Goal: Transaction & Acquisition: Purchase product/service

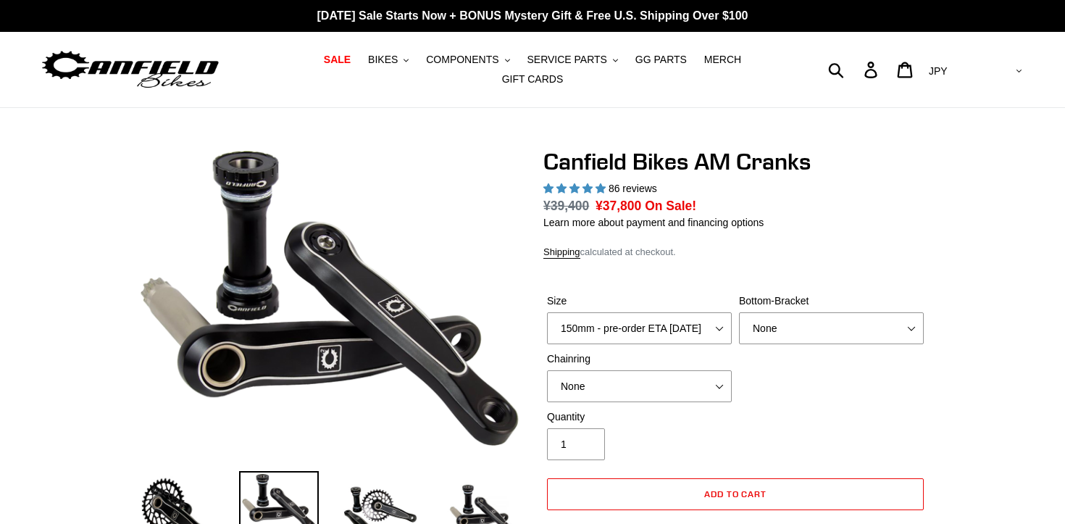
select select "highest-rating"
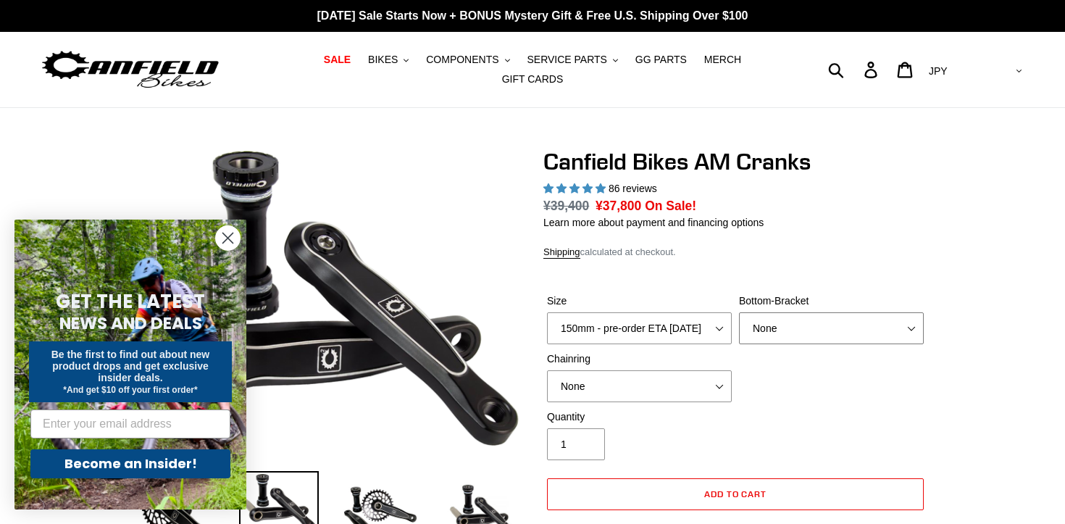
click at [817, 327] on select "None BSA Threaded 68/73mm Press Fit PF92" at bounding box center [831, 328] width 185 height 32
select select "BSA Threaded 68/73mm"
click at [739, 312] on select "None BSA Threaded 68/73mm Press Fit PF92" at bounding box center [831, 328] width 185 height 32
click at [686, 382] on select "None 30t Round (Boost 148) 30t Oval (Boost 148) 32t Round (Boost 148) 32t Oval …" at bounding box center [639, 386] width 185 height 32
select select "30t Round (Boost 148)"
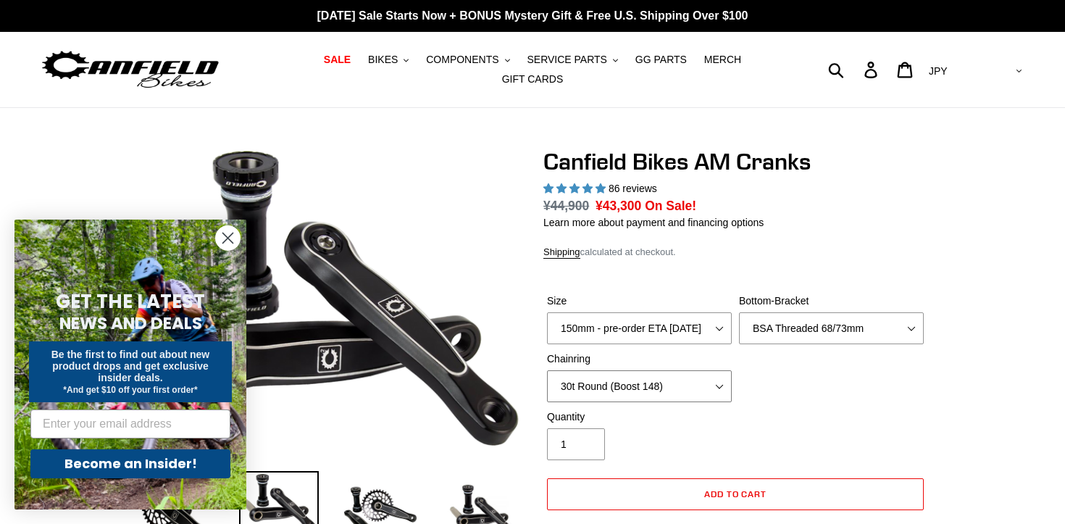
click at [547, 370] on select "None 30t Round (Boost 148) 30t Oval (Boost 148) 32t Round (Boost 148) 32t Oval …" at bounding box center [639, 386] width 185 height 32
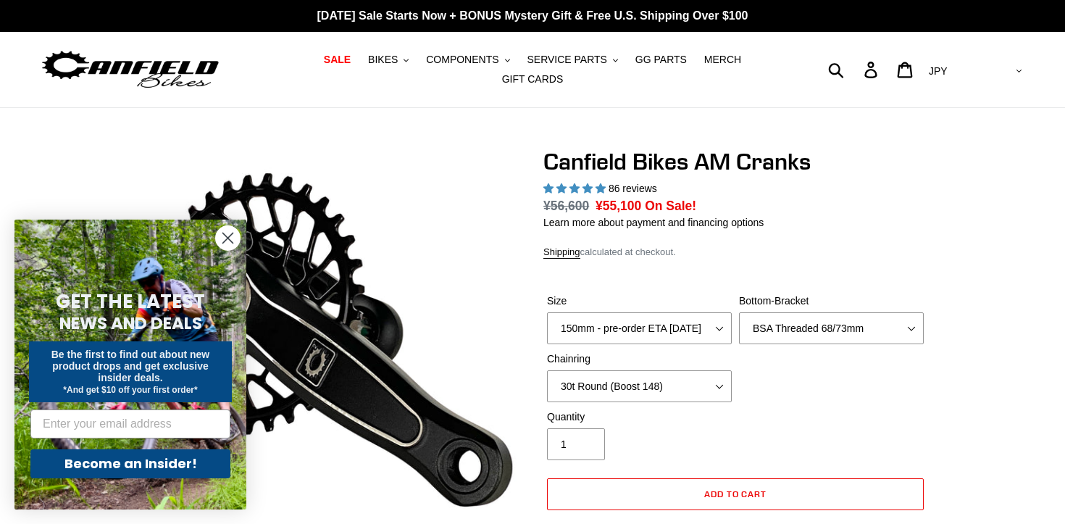
click at [223, 232] on circle "Close dialog" at bounding box center [228, 238] width 24 height 24
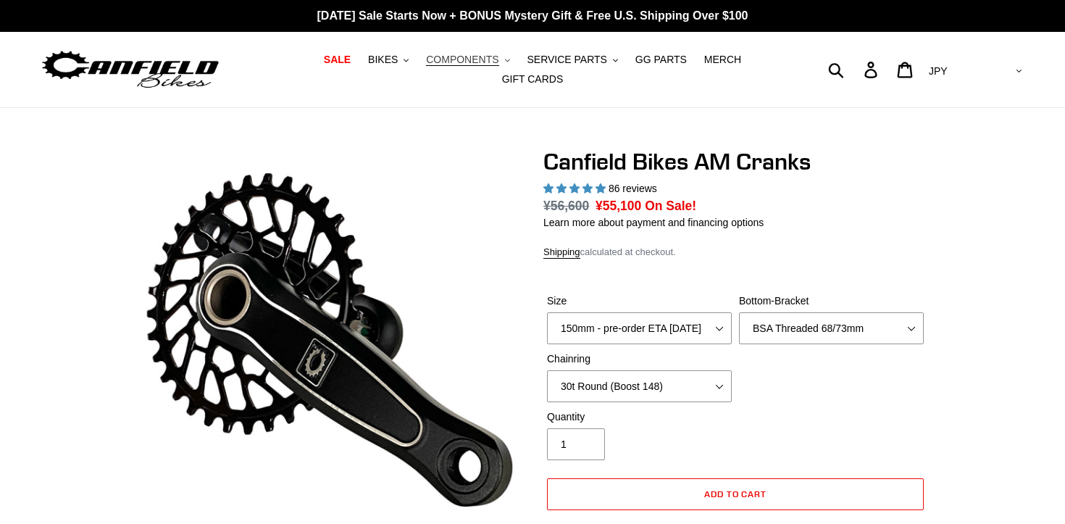
click at [471, 63] on span "COMPONENTS" at bounding box center [462, 60] width 72 height 12
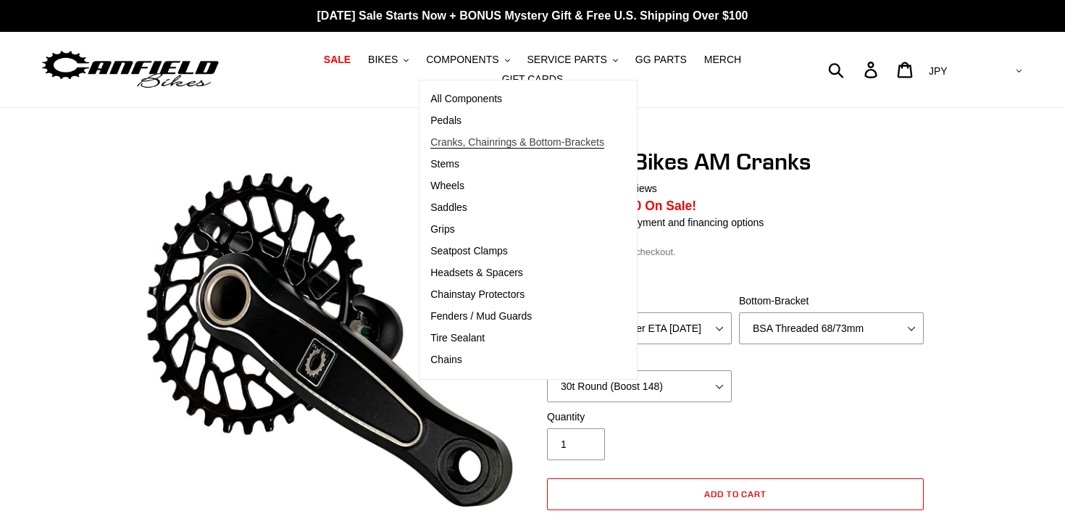
click at [469, 142] on span "Cranks, Chainrings & Bottom-Brackets" at bounding box center [517, 142] width 174 height 12
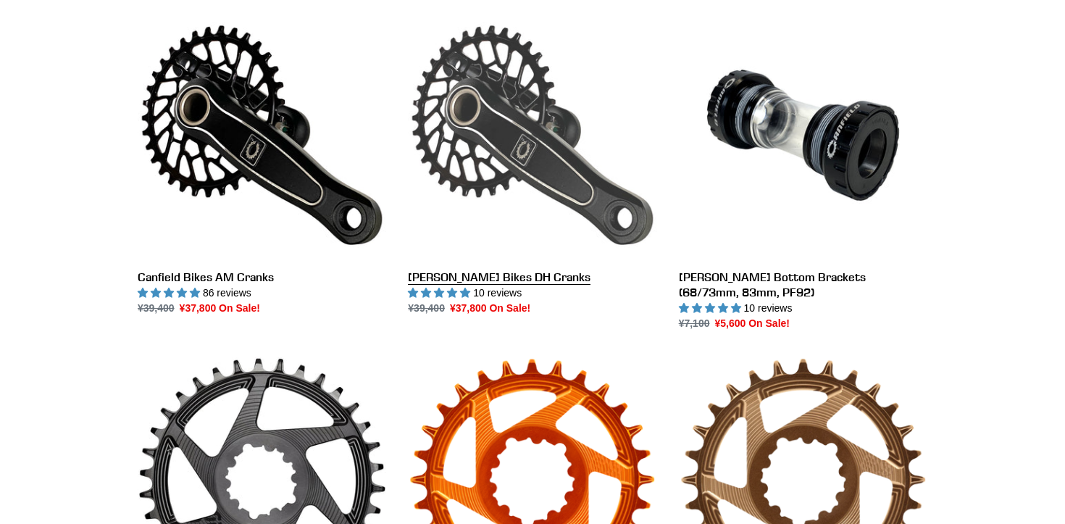
scroll to position [422, 0]
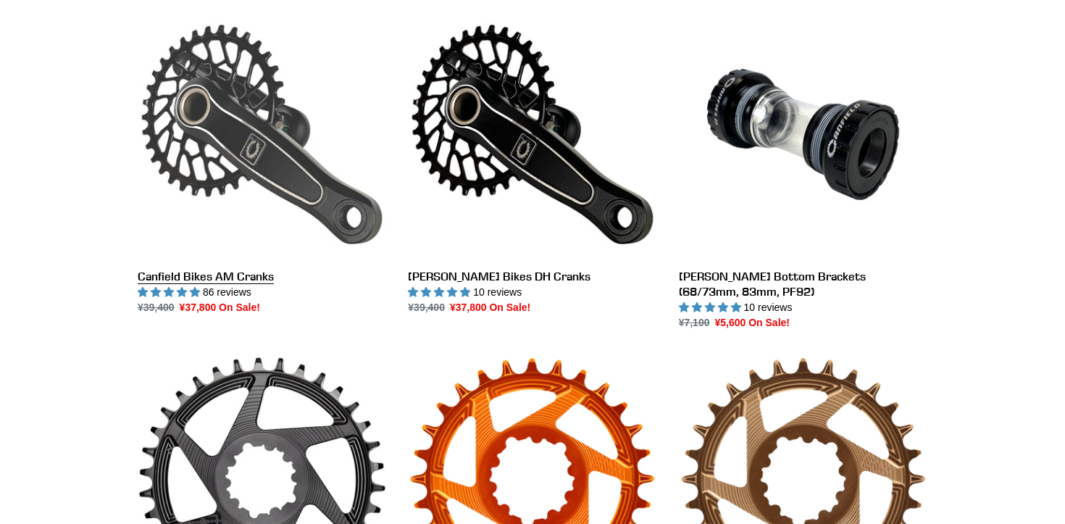
click at [201, 147] on link "Canfield Bikes AM Cranks" at bounding box center [262, 162] width 248 height 305
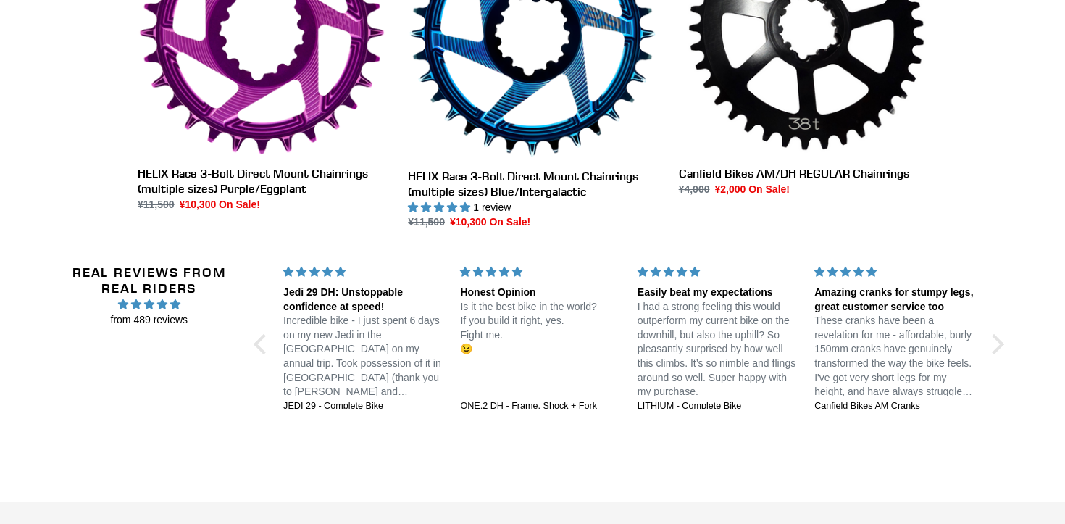
scroll to position [1386, 0]
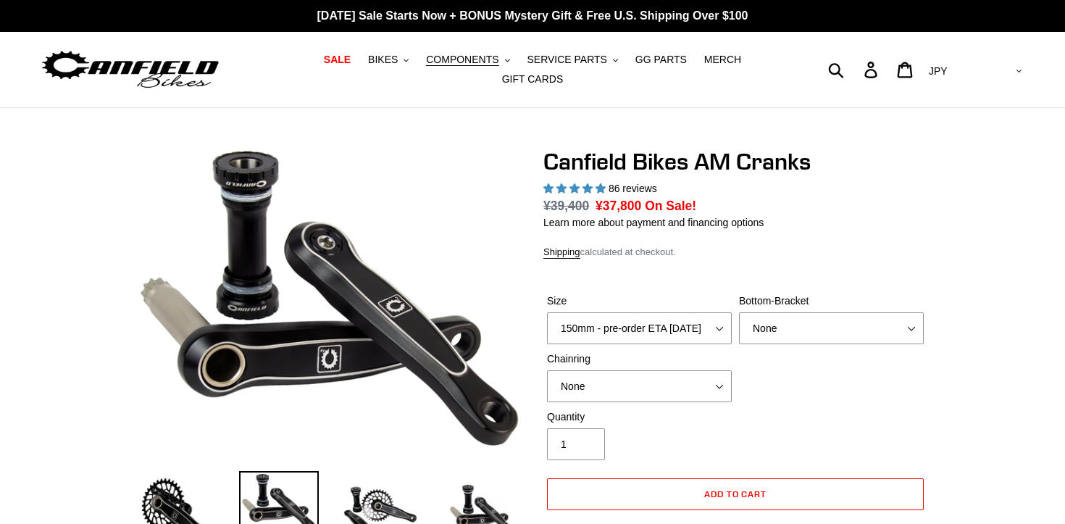
select select "highest-rating"
click at [778, 327] on select "None BSA Threaded 68/73mm Press Fit PF92" at bounding box center [831, 328] width 185 height 32
click at [739, 312] on select "None BSA Threaded 68/73mm Press Fit PF92" at bounding box center [831, 328] width 185 height 32
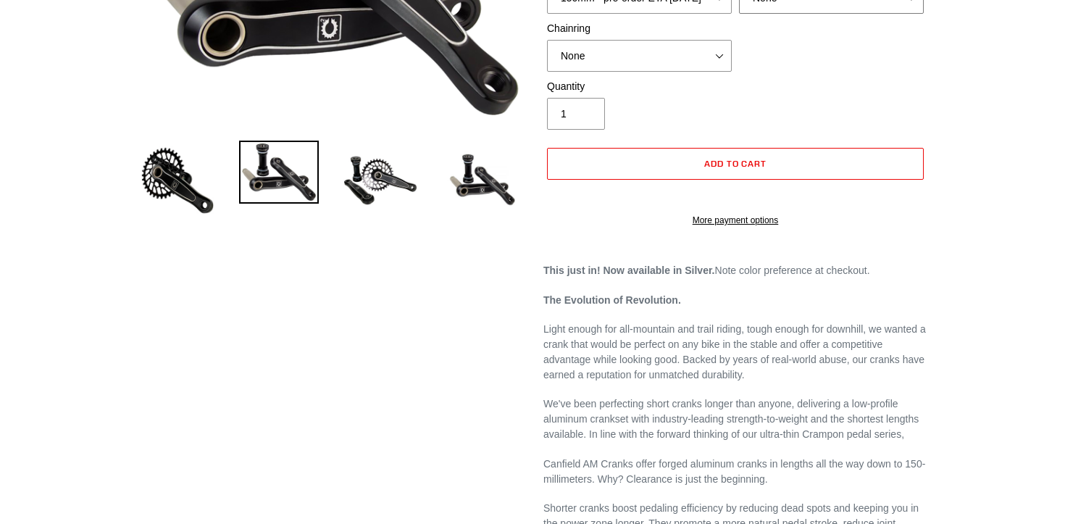
scroll to position [847, 0]
